Goal: Transaction & Acquisition: Purchase product/service

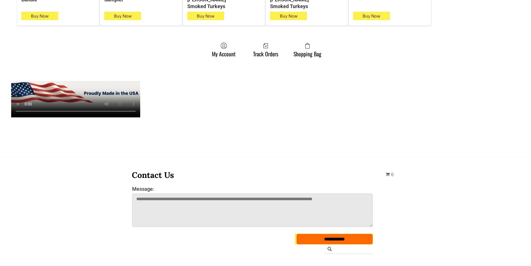
scroll to position [418, 0]
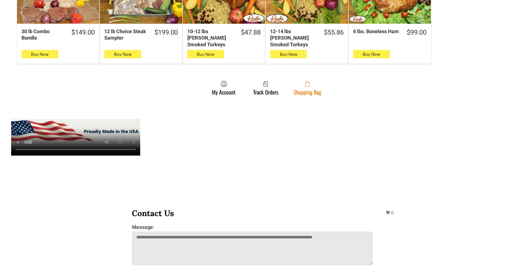
click at [316, 80] on span at bounding box center [307, 83] width 28 height 7
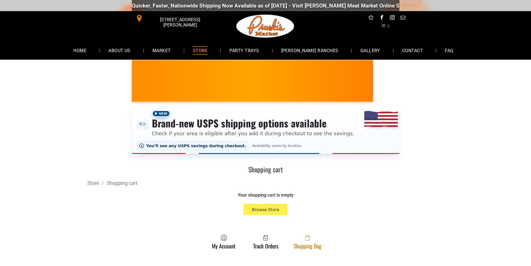
click at [308, 247] on link "Shopping Bag" at bounding box center [306, 241] width 33 height 15
click at [298, 245] on link "Shopping Bag" at bounding box center [306, 241] width 33 height 15
click at [305, 240] on icon at bounding box center [307, 238] width 4 height 6
